Goal: Check status

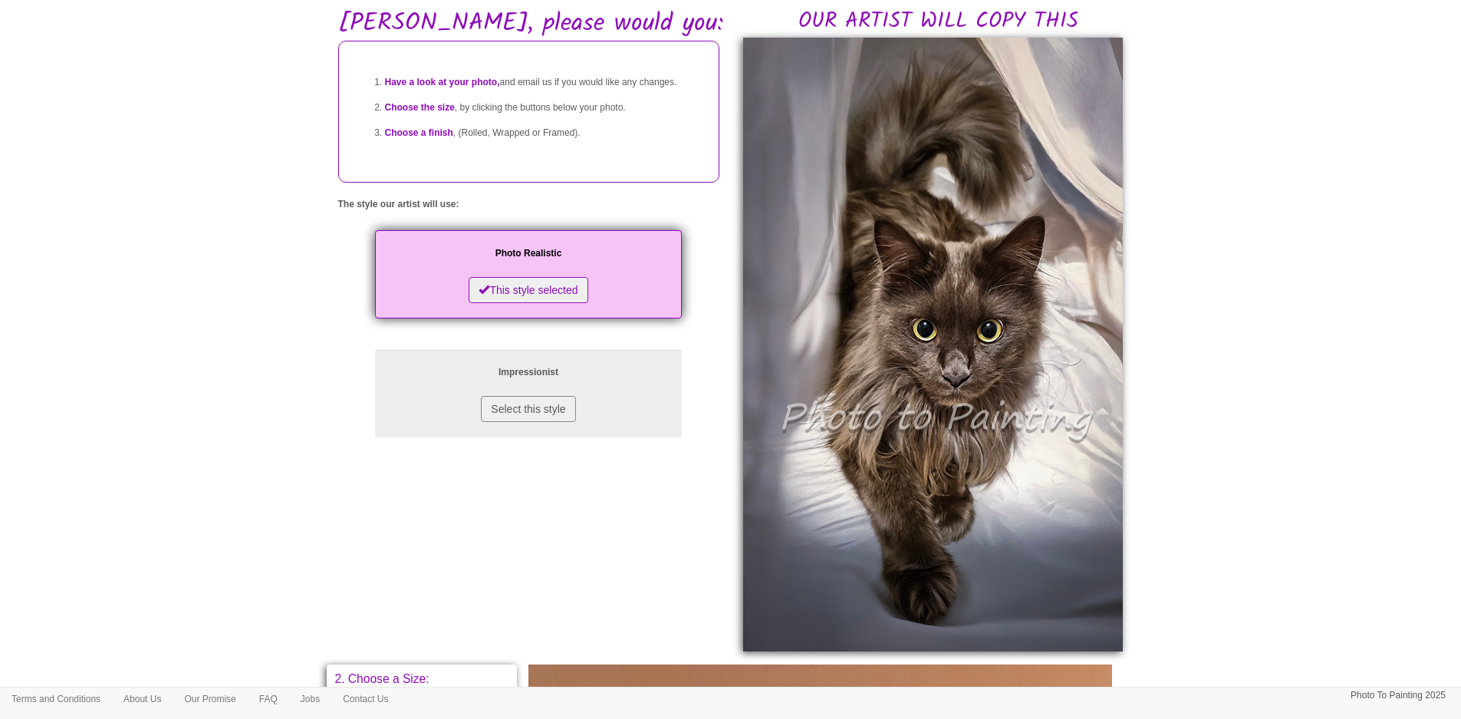
scroll to position [100, 0]
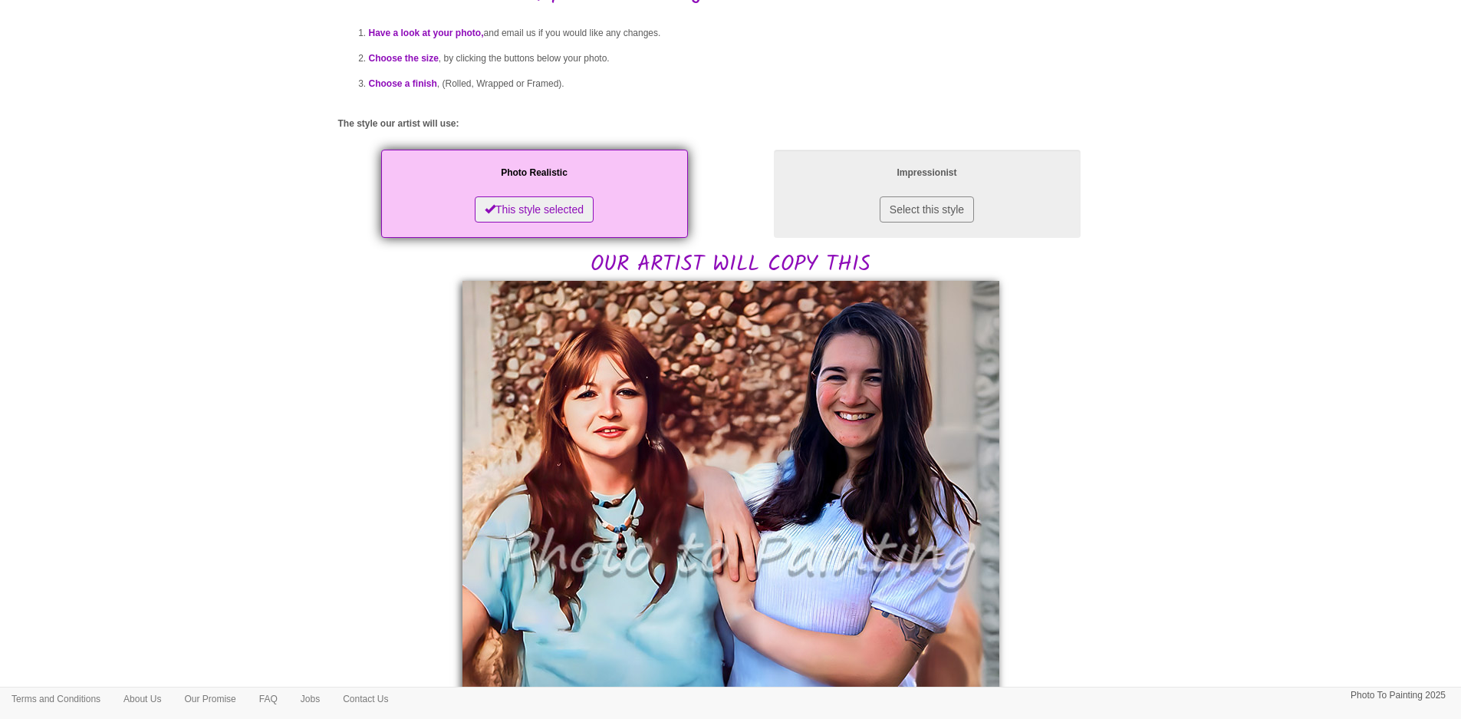
scroll to position [307, 0]
